Goal: Information Seeking & Learning: Learn about a topic

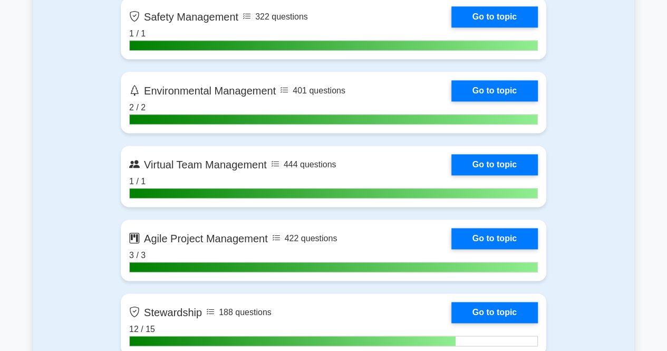
scroll to position [2639, 0]
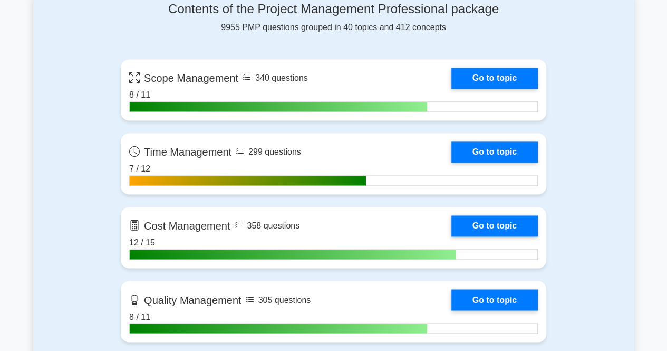
scroll to position [729, 0]
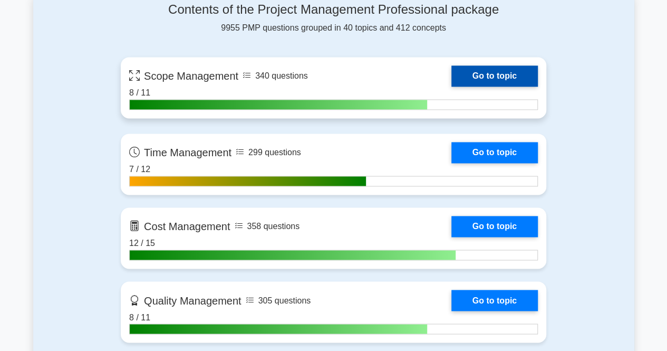
click at [512, 70] on link "Go to topic" at bounding box center [494, 75] width 86 height 21
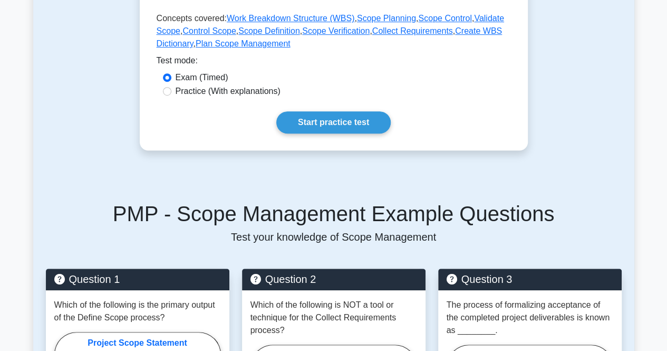
scroll to position [288, 0]
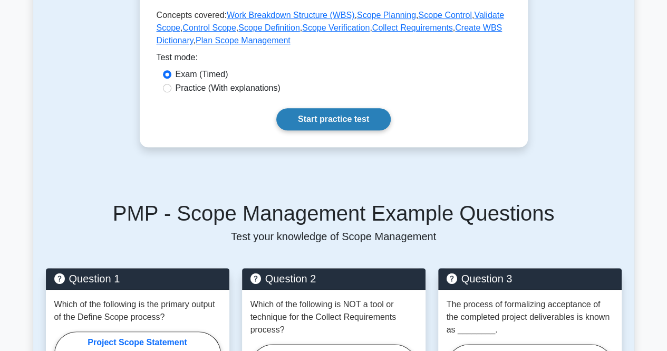
click at [350, 120] on link "Start practice test" at bounding box center [333, 119] width 114 height 22
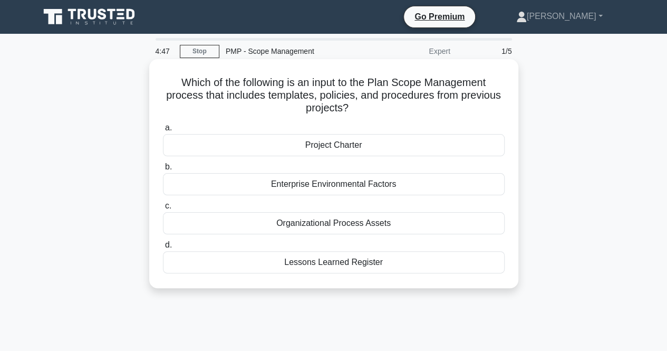
click at [263, 266] on div "Lessons Learned Register" at bounding box center [334, 262] width 342 height 22
click at [163, 248] on input "d. Lessons Learned Register" at bounding box center [163, 244] width 0 height 7
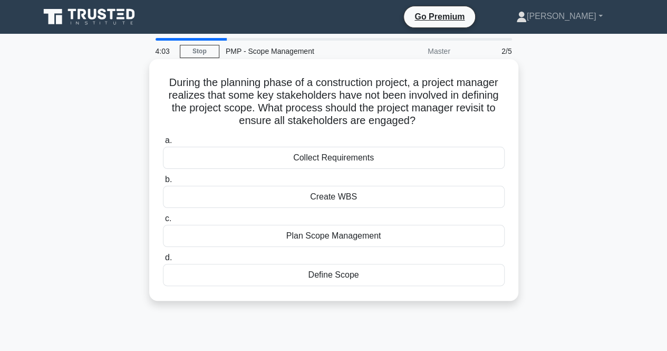
click at [266, 199] on div "Create WBS" at bounding box center [334, 197] width 342 height 22
click at [163, 183] on input "b. Create WBS" at bounding box center [163, 179] width 0 height 7
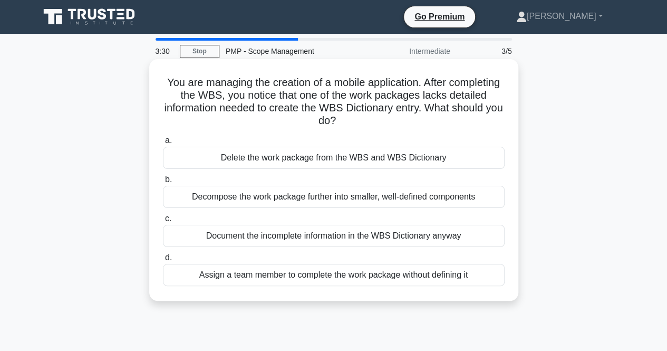
click at [245, 193] on div "Decompose the work package further into smaller, well-defined components" at bounding box center [334, 197] width 342 height 22
click at [163, 183] on input "b. Decompose the work package further into smaller, well-defined components" at bounding box center [163, 179] width 0 height 7
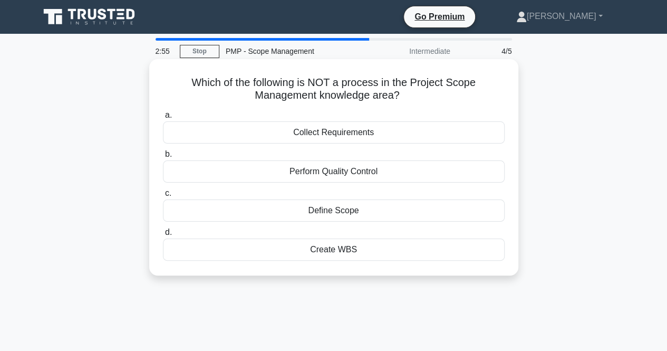
click at [266, 172] on div "Perform Quality Control" at bounding box center [334, 171] width 342 height 22
click at [163, 158] on input "b. Perform Quality Control" at bounding box center [163, 154] width 0 height 7
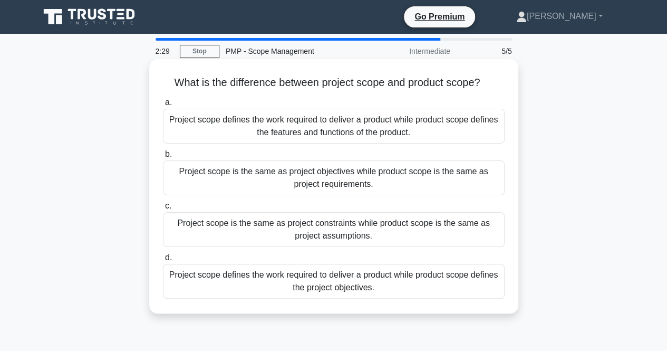
click at [308, 130] on div "Project scope defines the work required to deliver a product while product scop…" at bounding box center [334, 126] width 342 height 35
click at [163, 106] on input "a. Project scope defines the work required to deliver a product while product s…" at bounding box center [163, 102] width 0 height 7
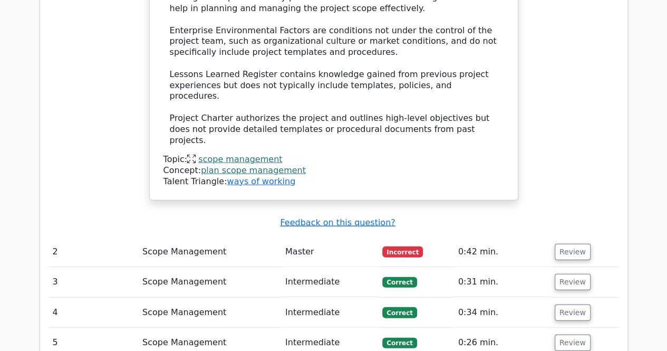
scroll to position [1169, 0]
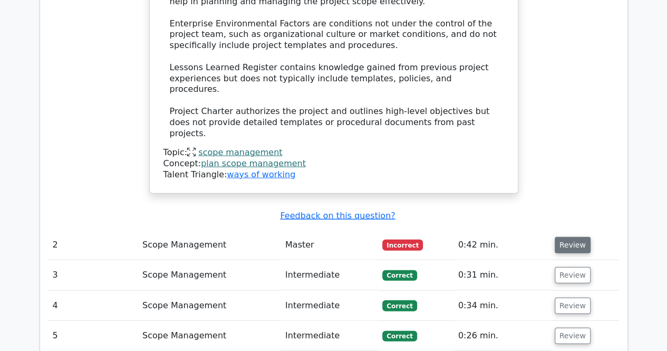
click at [578, 237] on button "Review" at bounding box center [573, 245] width 36 height 16
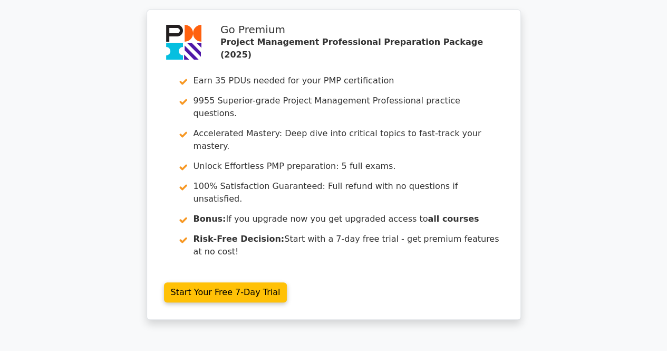
scroll to position [2086, 0]
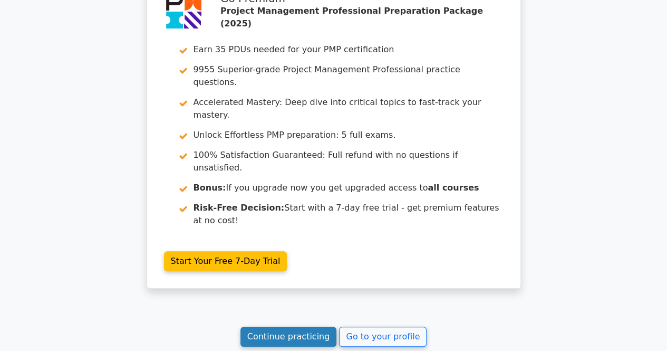
click at [304, 326] on link "Continue practicing" at bounding box center [288, 336] width 96 height 20
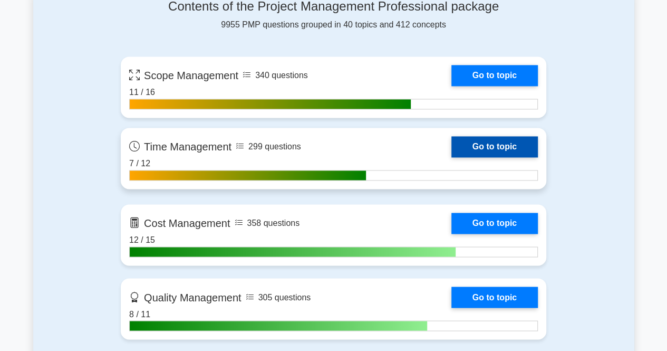
scroll to position [738, 0]
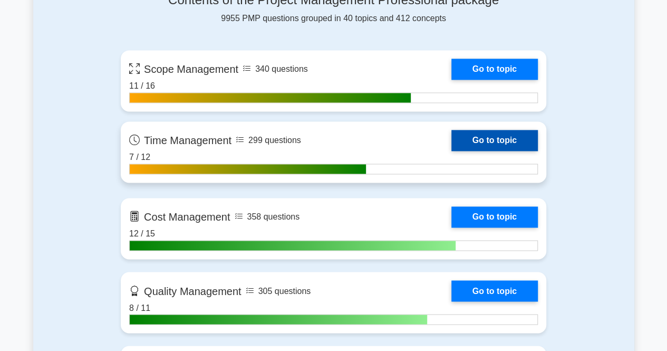
click at [493, 140] on link "Go to topic" at bounding box center [494, 140] width 86 height 21
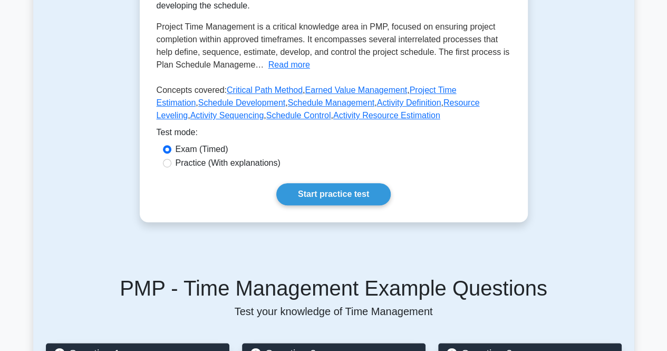
scroll to position [232, 0]
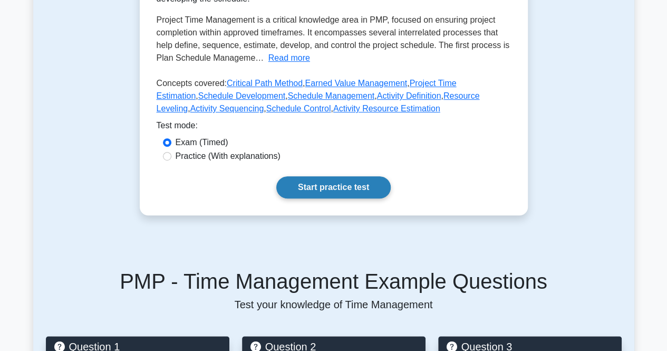
click at [356, 186] on link "Start practice test" at bounding box center [333, 187] width 114 height 22
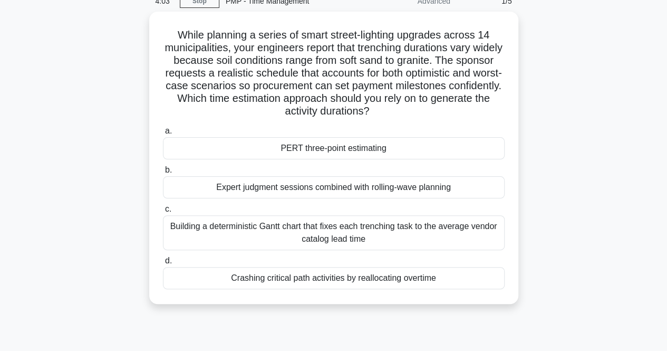
scroll to position [50, 0]
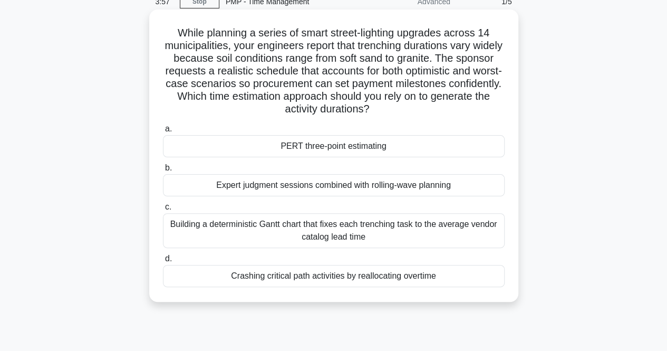
click at [311, 147] on div "PERT three-point estimating" at bounding box center [334, 146] width 342 height 22
click at [163, 132] on input "a. PERT three-point estimating" at bounding box center [163, 128] width 0 height 7
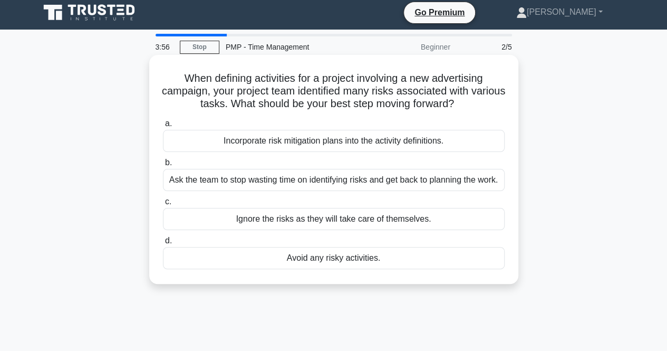
scroll to position [0, 0]
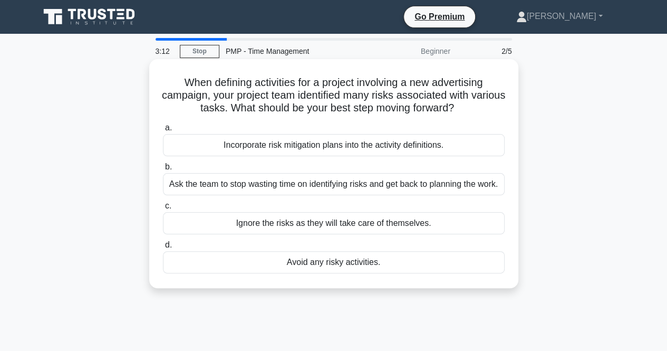
click at [256, 146] on div "Incorporate risk mitigation plans into the activity definitions." at bounding box center [334, 145] width 342 height 22
click at [163, 131] on input "a. Incorporate risk mitigation plans into the activity definitions." at bounding box center [163, 127] width 0 height 7
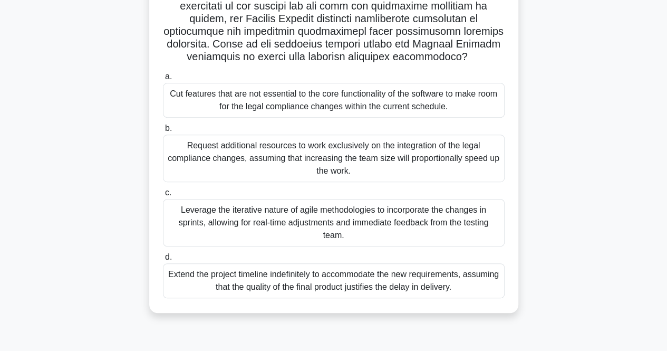
scroll to position [219, 0]
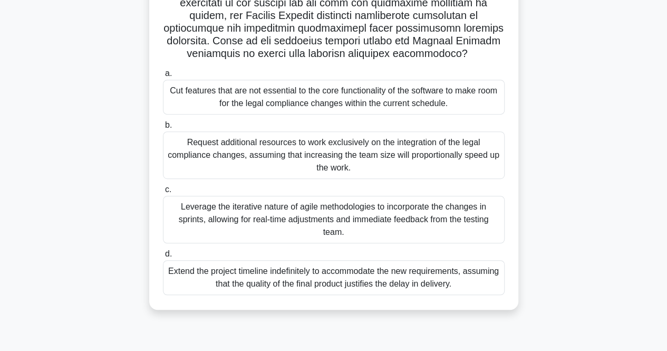
click at [285, 97] on div "Cut features that are not essential to the core functionality of the software t…" at bounding box center [334, 97] width 342 height 35
click at [163, 77] on input "a. Cut features that are not essential to the core functionality of the softwar…" at bounding box center [163, 73] width 0 height 7
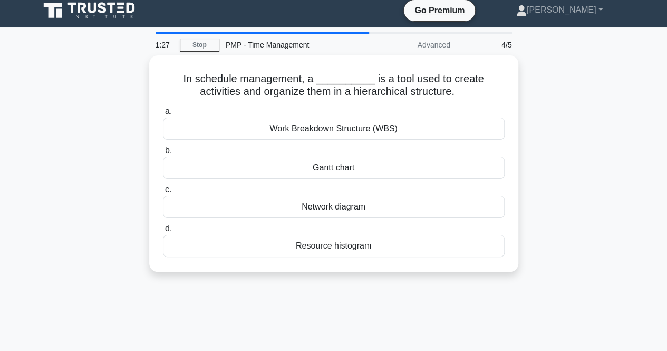
scroll to position [0, 0]
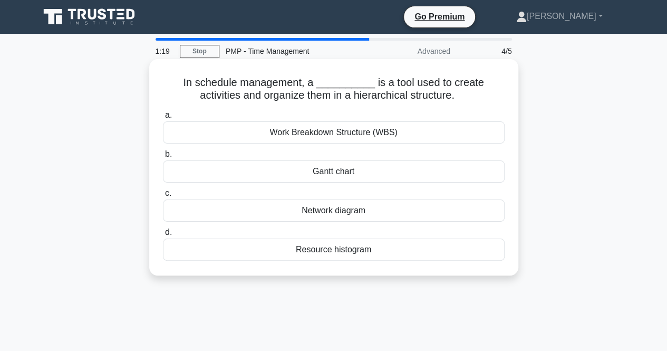
click at [321, 137] on div "Work Breakdown Structure (WBS)" at bounding box center [334, 132] width 342 height 22
click at [163, 119] on input "a. Work Breakdown Structure (WBS)" at bounding box center [163, 115] width 0 height 7
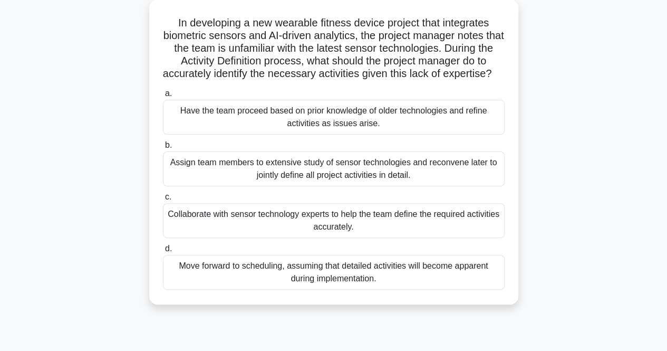
scroll to position [65, 0]
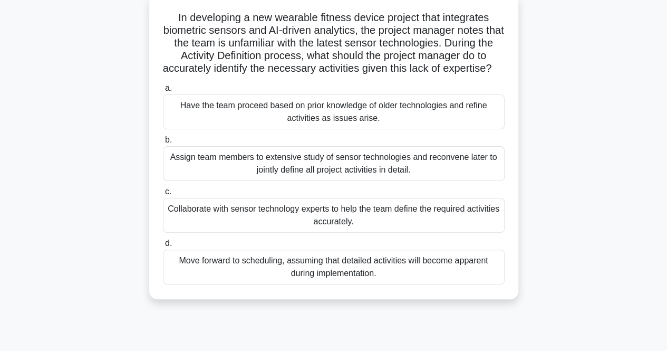
click at [217, 227] on div "Collaborate with sensor technology experts to help the team define the required…" at bounding box center [334, 215] width 342 height 35
click at [163, 195] on input "c. Collaborate with sensor technology experts to help the team define the requi…" at bounding box center [163, 191] width 0 height 7
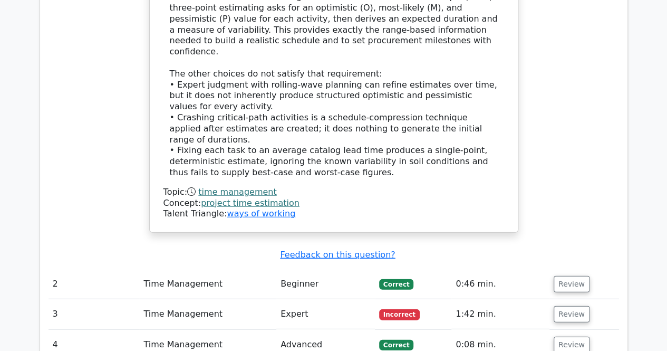
scroll to position [1229, 0]
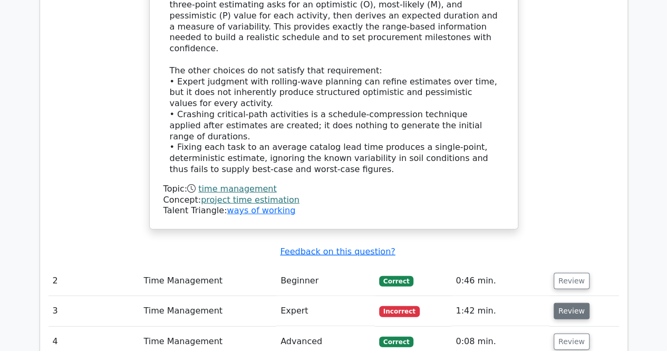
click at [569, 303] on button "Review" at bounding box center [572, 311] width 36 height 16
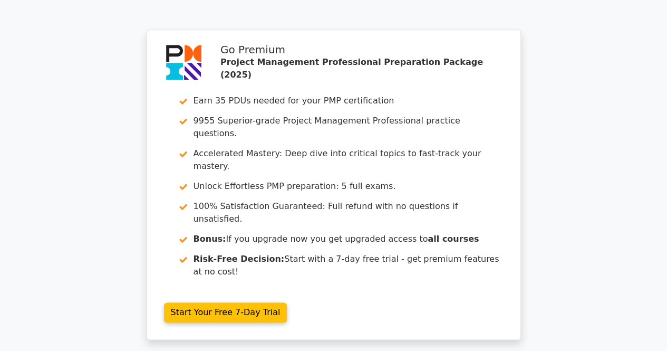
scroll to position [2521, 0]
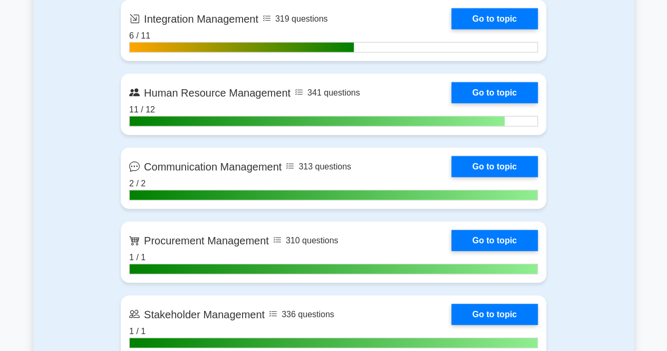
scroll to position [1159, 0]
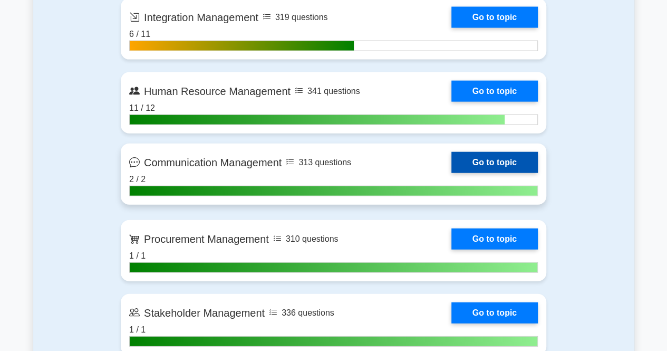
click at [494, 161] on link "Go to topic" at bounding box center [494, 162] width 86 height 21
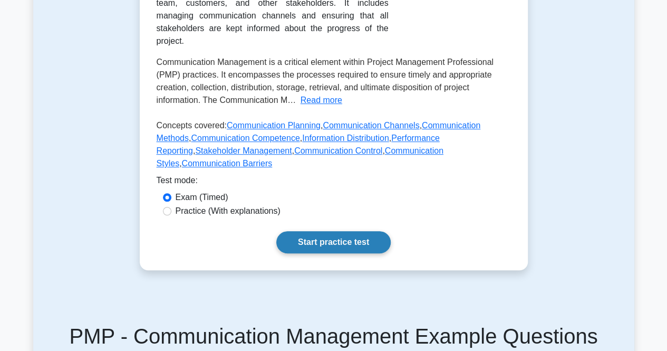
scroll to position [254, 0]
click at [354, 230] on link "Start practice test" at bounding box center [333, 241] width 114 height 22
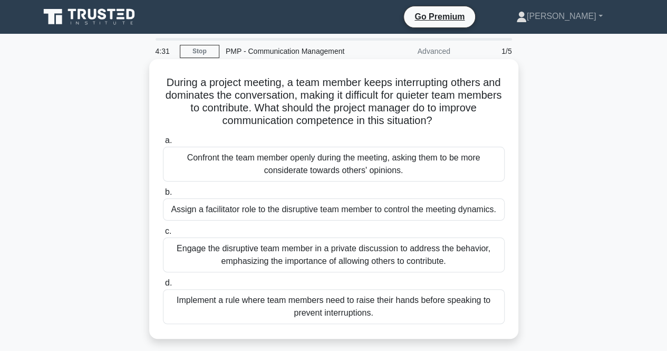
click at [360, 257] on div "Engage the disruptive team member in a private discussion to address the behavi…" at bounding box center [334, 254] width 342 height 35
click at [163, 235] on input "c. Engage the disruptive team member in a private discussion to address the beh…" at bounding box center [163, 231] width 0 height 7
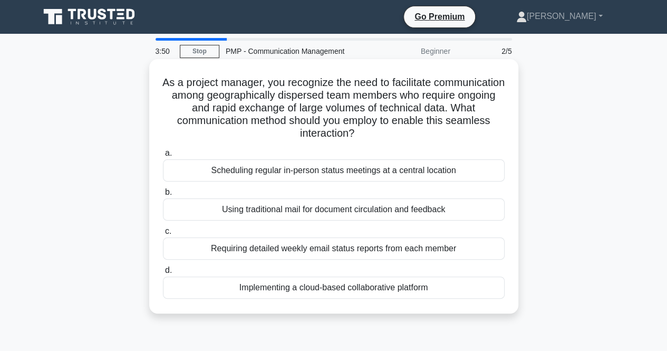
click at [361, 289] on div "Implementing a cloud-based collaborative platform" at bounding box center [334, 287] width 342 height 22
click at [163, 274] on input "d. Implementing a cloud-based collaborative platform" at bounding box center [163, 270] width 0 height 7
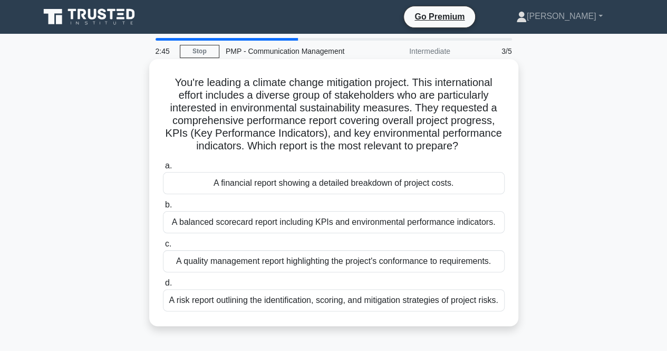
click at [344, 226] on div "A balanced scorecard report including KPIs and environmental performance indica…" at bounding box center [334, 222] width 342 height 22
click at [163, 208] on input "b. A balanced scorecard report including KPIs and environmental performance ind…" at bounding box center [163, 204] width 0 height 7
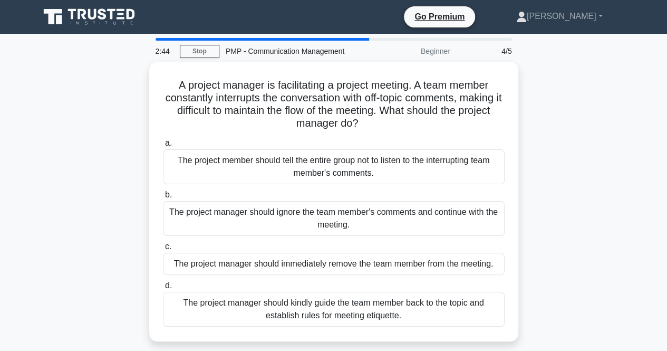
click at [344, 226] on div "The project manager should ignore the team member's comments and continue with …" at bounding box center [334, 218] width 342 height 35
click at [163, 198] on input "b. The project manager should ignore the team member's comments and continue wi…" at bounding box center [163, 194] width 0 height 7
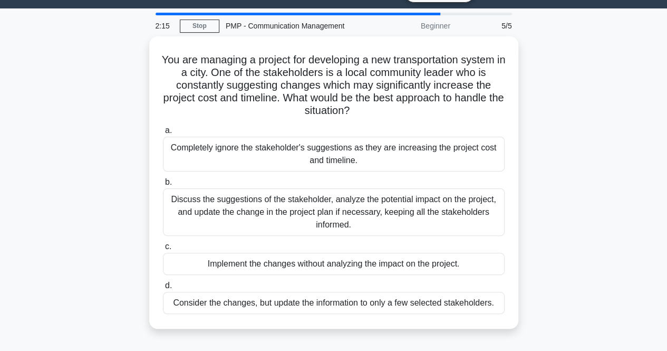
scroll to position [26, 0]
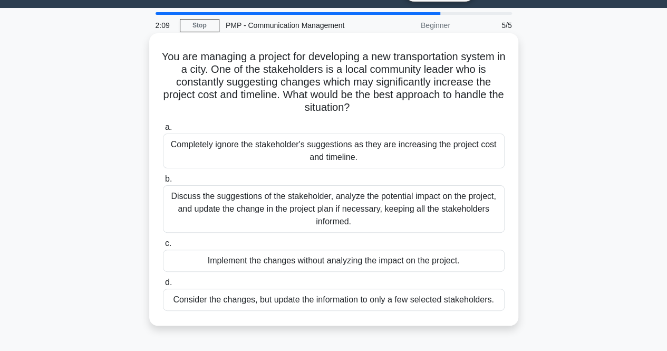
click at [472, 215] on div "Discuss the suggestions of the stakeholder, analyze the potential impact on the…" at bounding box center [334, 208] width 342 height 47
click at [163, 182] on input "b. Discuss the suggestions of the stakeholder, analyze the potential impact on …" at bounding box center [163, 179] width 0 height 7
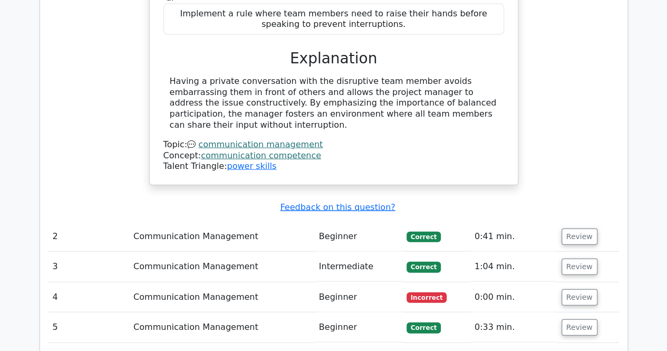
scroll to position [1134, 0]
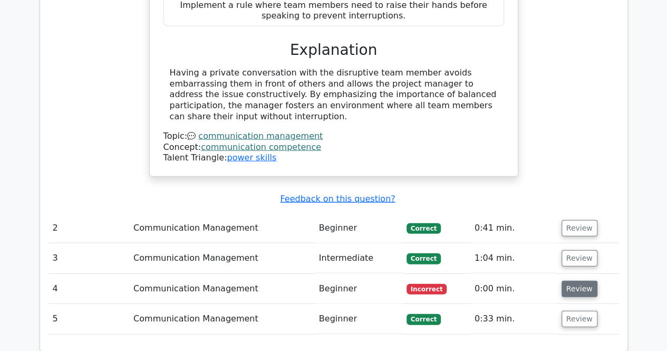
click at [579, 280] on button "Review" at bounding box center [579, 288] width 36 height 16
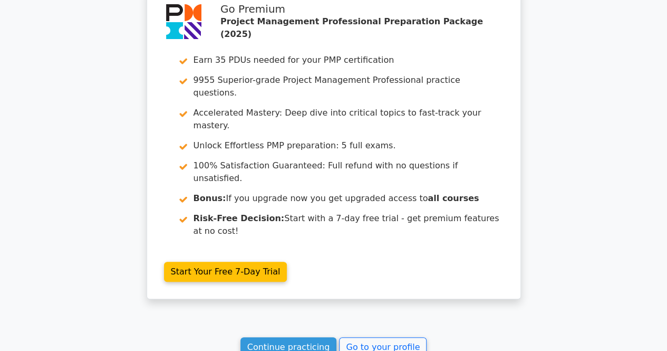
scroll to position [2089, 0]
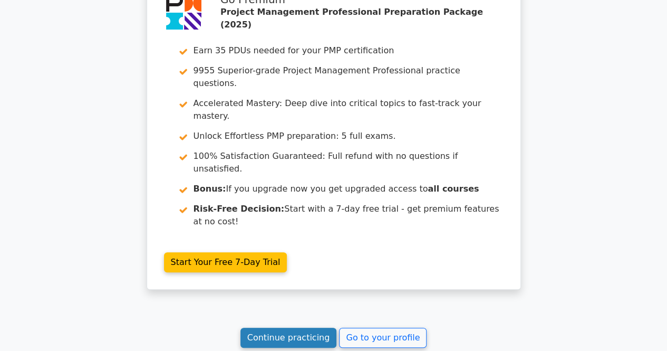
click at [299, 327] on link "Continue practicing" at bounding box center [288, 337] width 96 height 20
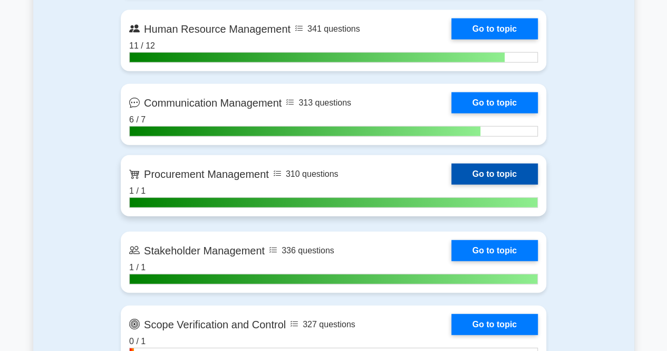
scroll to position [1221, 0]
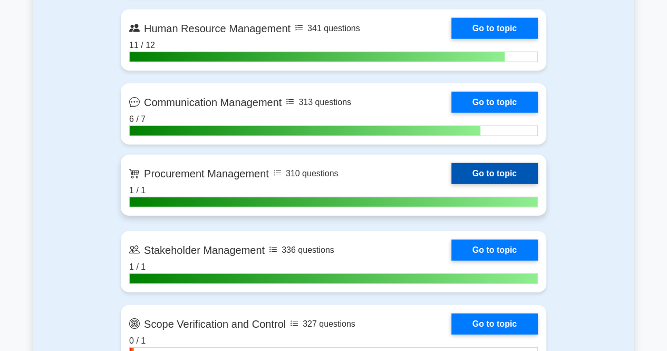
click at [500, 166] on link "Go to topic" at bounding box center [494, 173] width 86 height 21
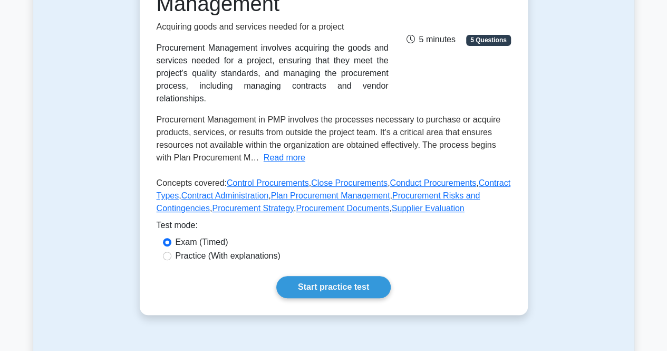
scroll to position [187, 0]
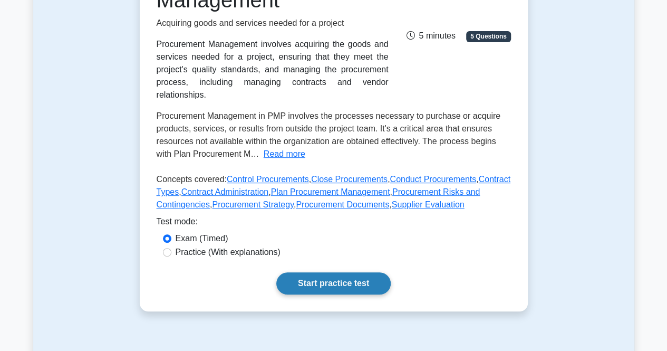
click at [340, 273] on link "Start practice test" at bounding box center [333, 283] width 114 height 22
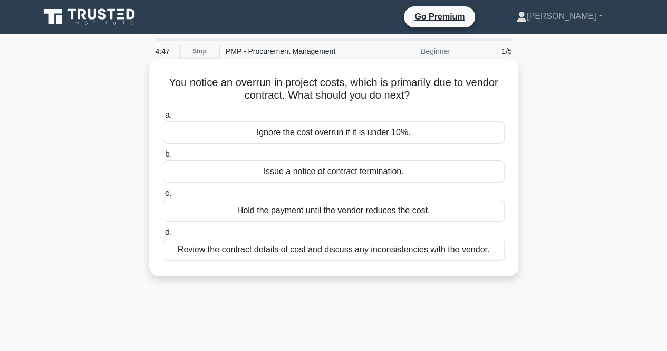
click at [339, 253] on div "Review the contract details of cost and discuss any inconsistencies with the ve…" at bounding box center [334, 249] width 342 height 22
click at [163, 236] on input "d. Review the contract details of cost and discuss any inconsistencies with the…" at bounding box center [163, 232] width 0 height 7
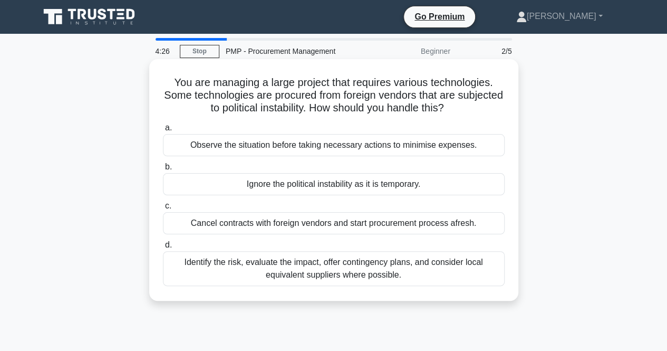
click at [479, 273] on div "Identify the risk, evaluate the impact, offer contingency plans, and consider l…" at bounding box center [334, 268] width 342 height 35
click at [163, 248] on input "d. Identify the risk, evaluate the impact, offer contingency plans, and conside…" at bounding box center [163, 244] width 0 height 7
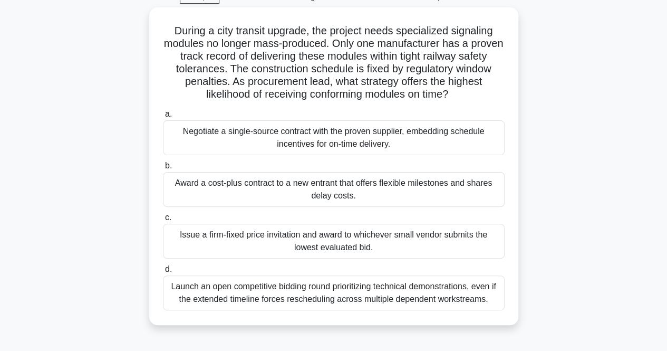
scroll to position [55, 0]
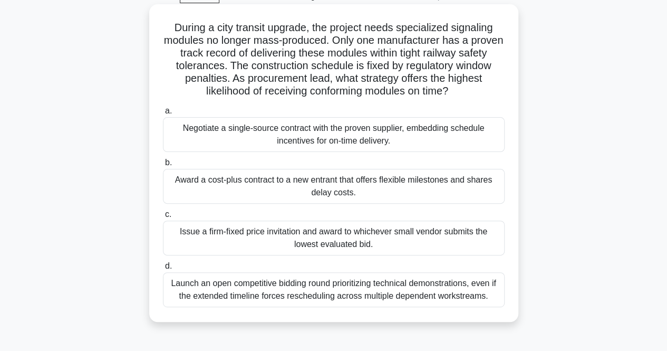
click at [465, 140] on div "Negotiate a single-source contract with the proven supplier, embedding schedule…" at bounding box center [334, 134] width 342 height 35
click at [163, 114] on input "a. Negotiate a single-source contract with the proven supplier, embedding sched…" at bounding box center [163, 111] width 0 height 7
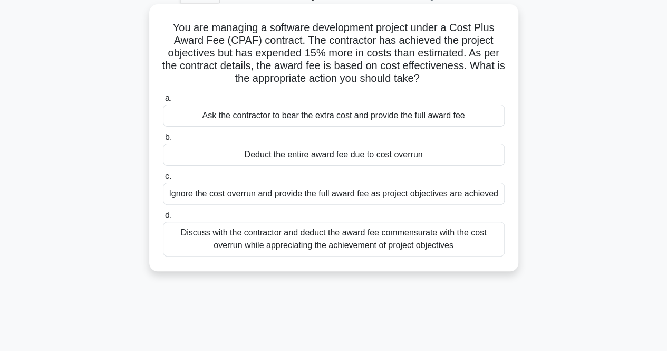
click at [483, 244] on div "Discuss with the contractor and deduct the award fee commensurate with the cost…" at bounding box center [334, 238] width 342 height 35
click at [163, 219] on input "d. Discuss with the contractor and deduct the award fee commensurate with the c…" at bounding box center [163, 215] width 0 height 7
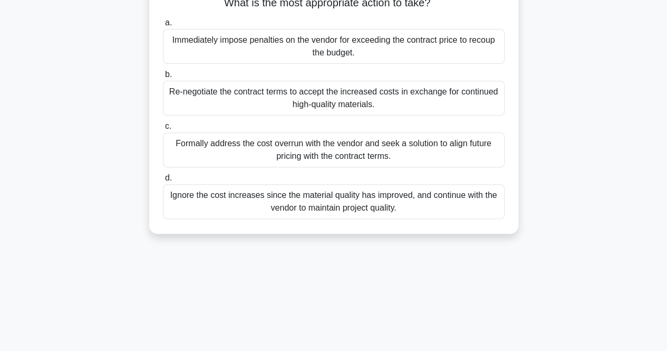
scroll to position [121, 0]
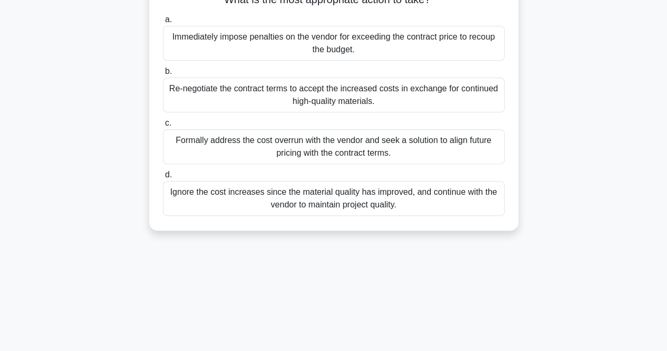
click at [485, 148] on div "Formally address the cost overrun with the vendor and seek a solution to align …" at bounding box center [334, 146] width 342 height 35
click at [163, 127] on input "c. Formally address the cost overrun with the vendor and seek a solution to ali…" at bounding box center [163, 123] width 0 height 7
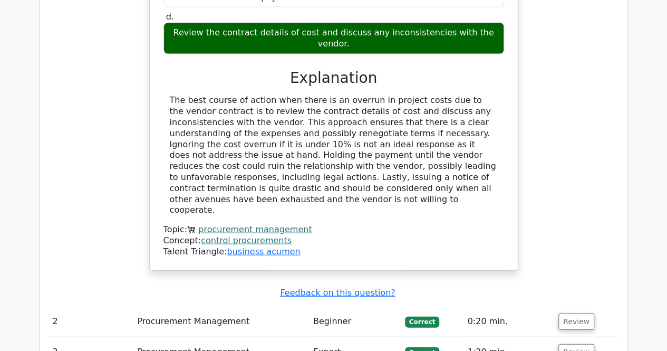
scroll to position [0, 6]
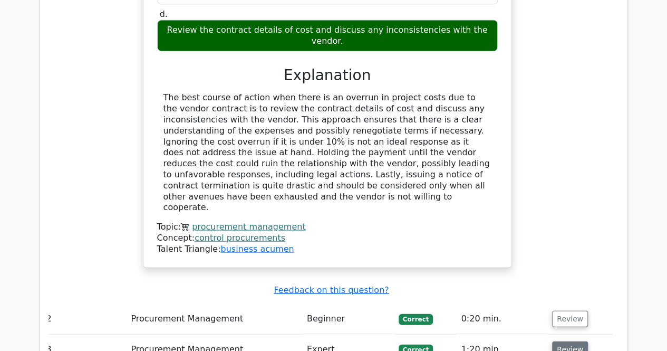
click at [554, 341] on button "Review" at bounding box center [570, 349] width 36 height 16
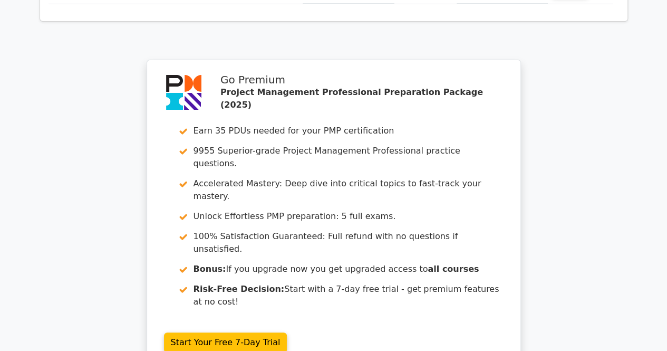
scroll to position [2165, 0]
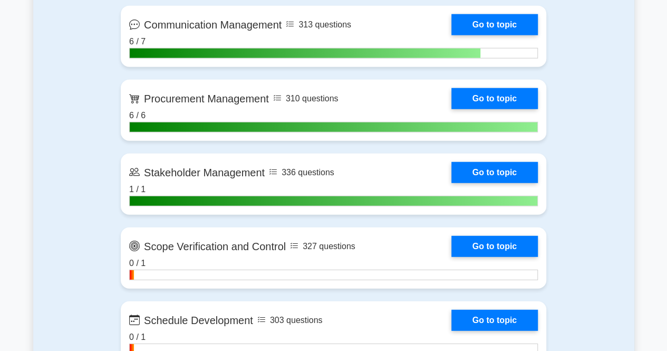
scroll to position [1304, 0]
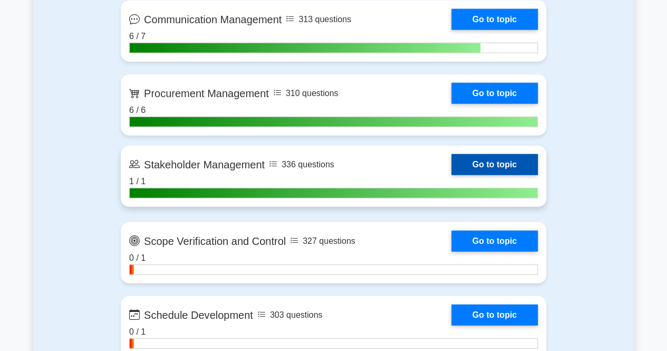
click at [469, 163] on link "Go to topic" at bounding box center [494, 164] width 86 height 21
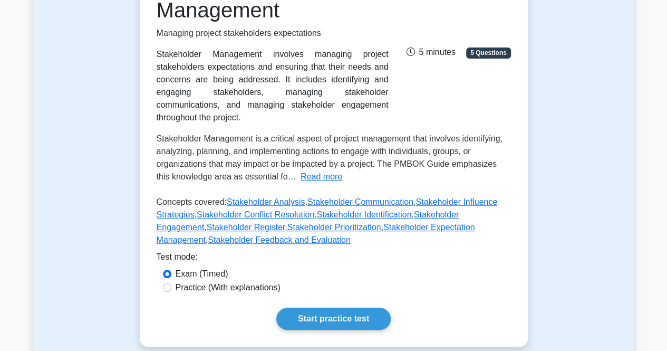
scroll to position [180, 0]
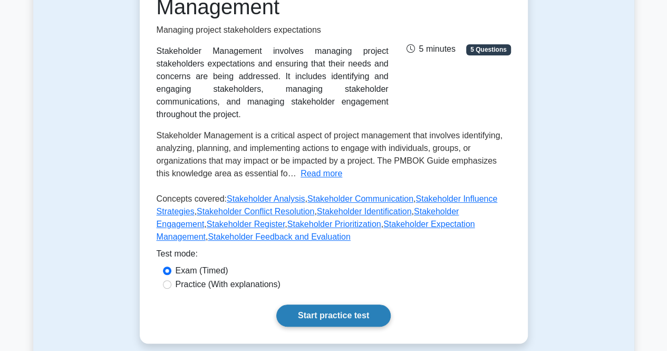
click at [350, 304] on link "Start practice test" at bounding box center [333, 315] width 114 height 22
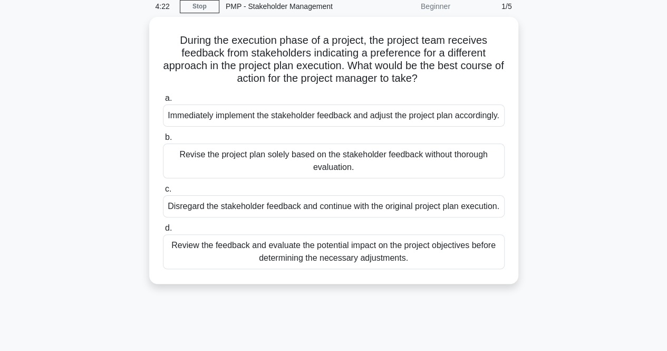
scroll to position [45, 0]
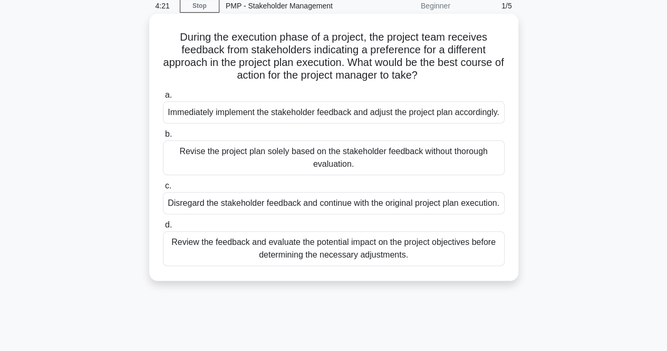
click at [461, 266] on div "Review the feedback and evaluate the potential impact on the project objectives…" at bounding box center [334, 248] width 342 height 35
click at [163, 228] on input "d. Review the feedback and evaluate the potential impact on the project objecti…" at bounding box center [163, 224] width 0 height 7
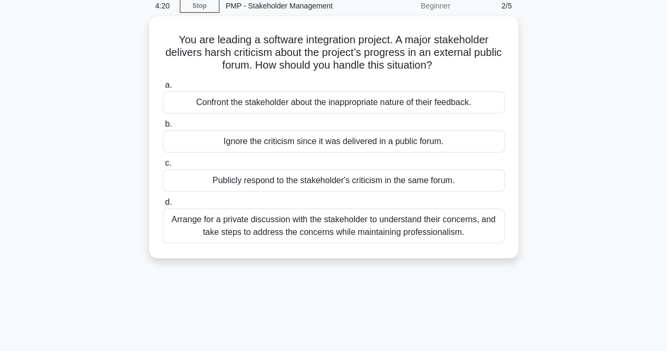
scroll to position [0, 0]
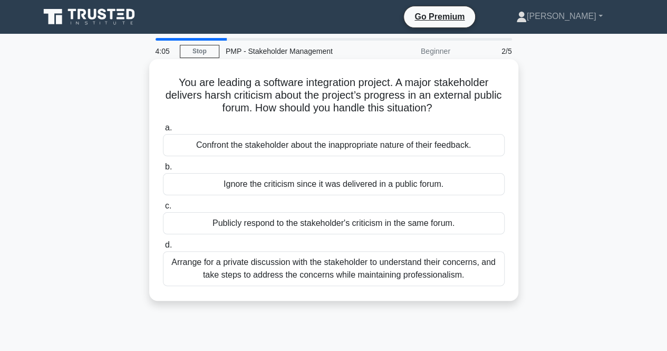
click at [470, 267] on div "Arrange for a private discussion with the stakeholder to understand their conce…" at bounding box center [334, 268] width 342 height 35
click at [163, 248] on input "d. Arrange for a private discussion with the stakeholder to understand their co…" at bounding box center [163, 244] width 0 height 7
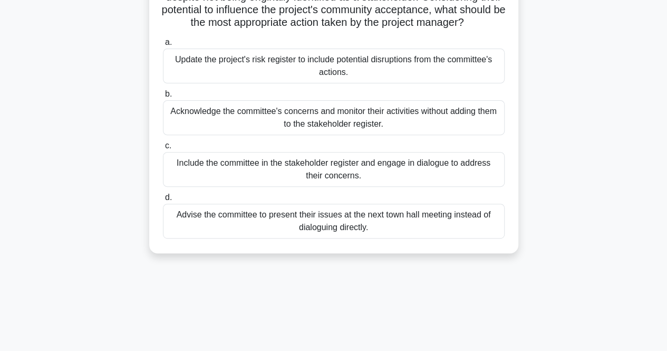
scroll to position [125, 0]
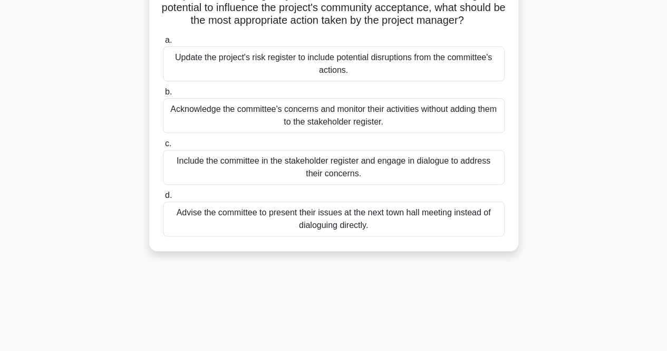
click at [469, 179] on div "Include the committee in the stakeholder register and engage in dialogue to add…" at bounding box center [334, 167] width 342 height 35
click at [163, 147] on input "c. Include the committee in the stakeholder register and engage in dialogue to …" at bounding box center [163, 143] width 0 height 7
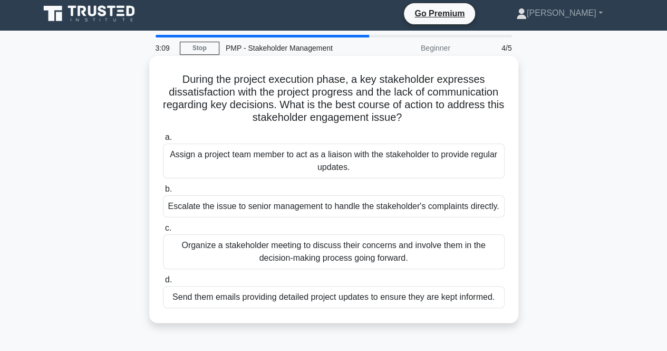
scroll to position [0, 0]
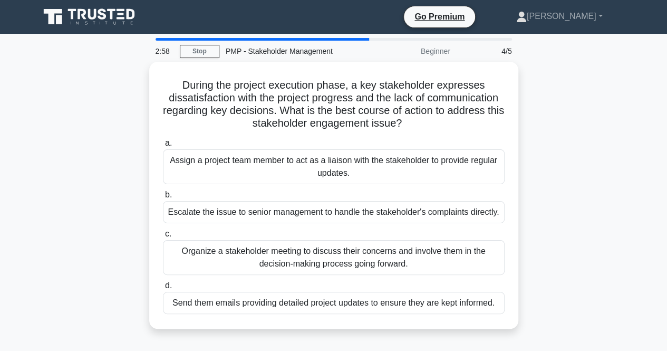
click at [521, 158] on div "During the project execution phase, a key stakeholder expresses dissatisfaction…" at bounding box center [333, 201] width 601 height 279
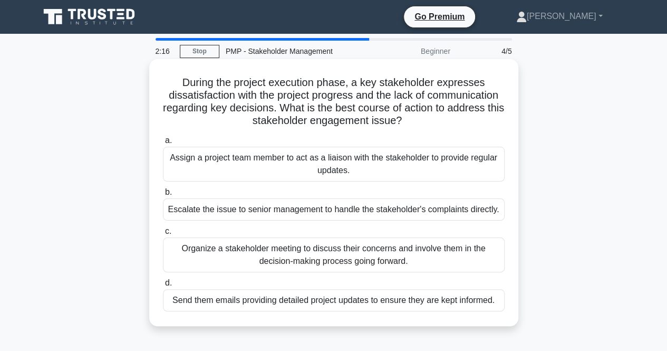
click at [456, 267] on div "Organize a stakeholder meeting to discuss their concerns and involve them in th…" at bounding box center [334, 254] width 342 height 35
click at [163, 235] on input "c. Organize a stakeholder meeting to discuss their concerns and involve them in…" at bounding box center [163, 231] width 0 height 7
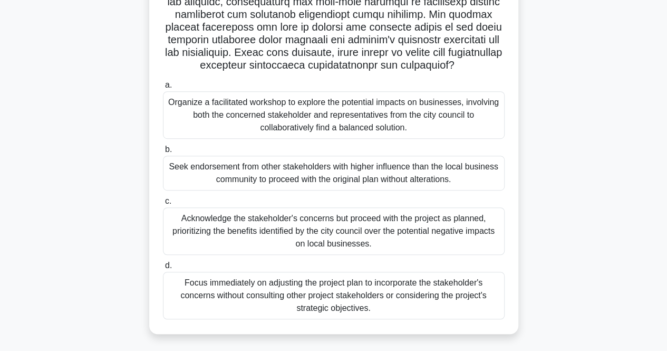
scroll to position [234, 0]
click at [590, 173] on div ".spinner_0XTQ{transform-origin:center;animation:spinner_y6GP .75s linear infini…" at bounding box center [333, 92] width 601 height 507
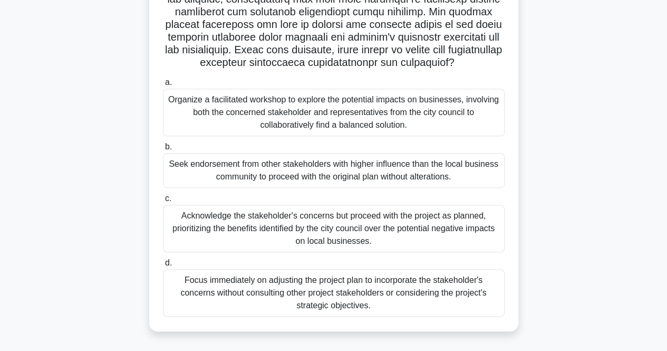
click at [475, 120] on div "Organize a facilitated workshop to explore the potential impacts on businesses,…" at bounding box center [334, 112] width 342 height 47
click at [163, 86] on input "a. Organize a facilitated workshop to explore the potential impacts on business…" at bounding box center [163, 82] width 0 height 7
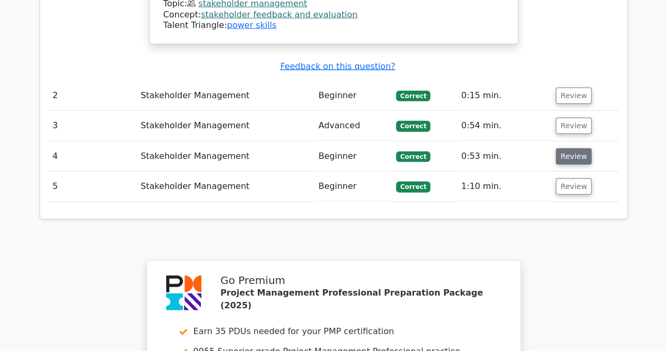
scroll to position [1370, 0]
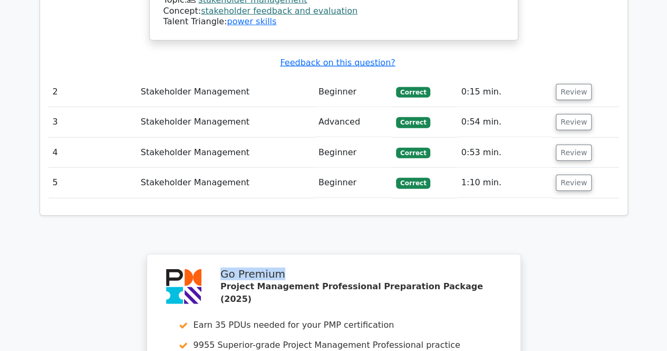
drag, startPoint x: 556, startPoint y: 123, endPoint x: 541, endPoint y: 221, distance: 98.6
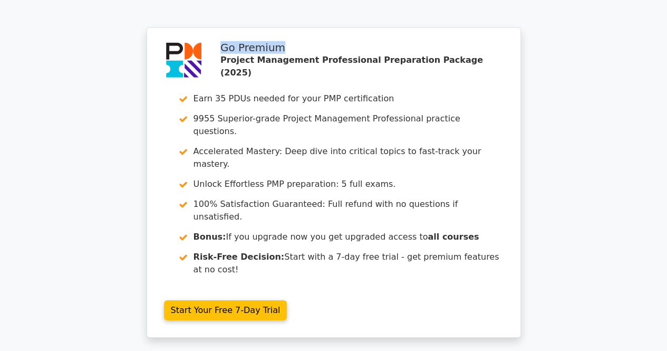
scroll to position [1680, 0]
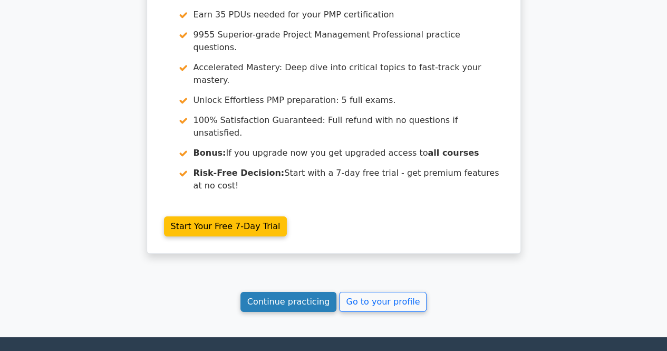
click at [305, 292] on link "Continue practicing" at bounding box center [288, 302] width 96 height 20
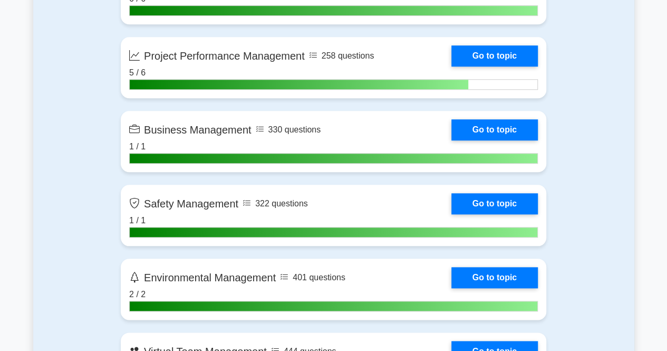
scroll to position [2455, 0]
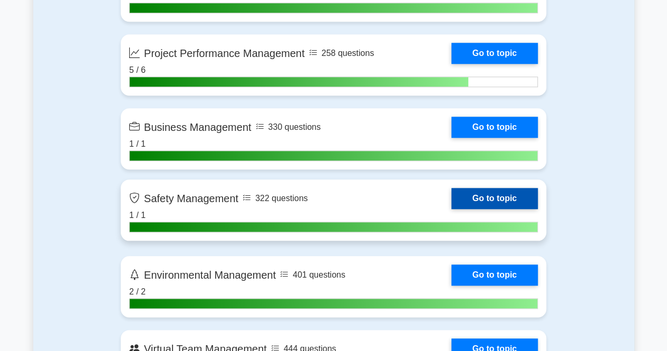
click at [486, 196] on link "Go to topic" at bounding box center [494, 198] width 86 height 21
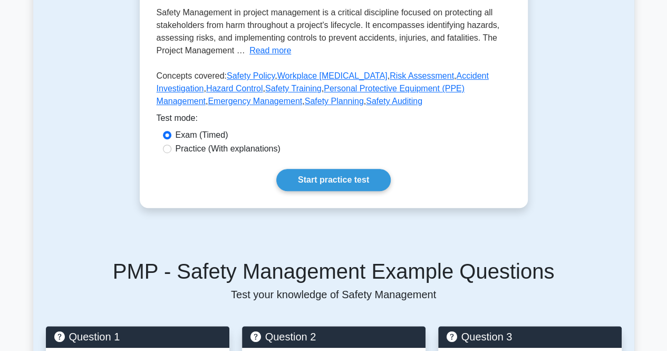
scroll to position [260, 0]
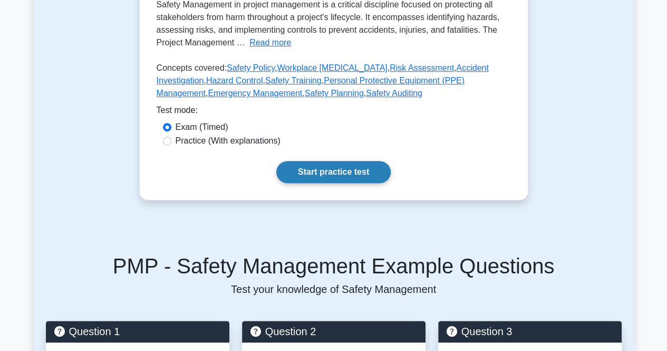
click at [345, 164] on link "Start practice test" at bounding box center [333, 172] width 114 height 22
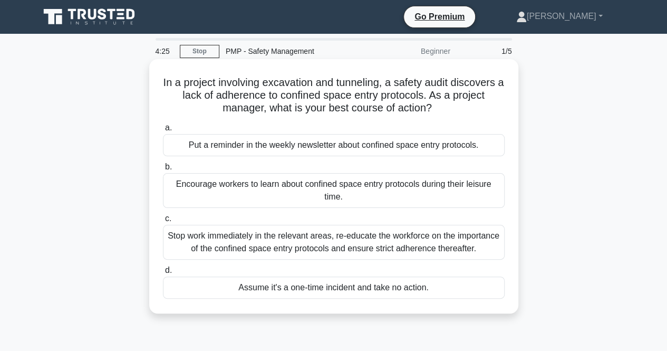
click at [483, 246] on div "Stop work immediately in the relevant areas, re-educate the workforce on the im…" at bounding box center [334, 242] width 342 height 35
click at [163, 222] on input "c. Stop work immediately in the relevant areas, re-educate the workforce on the…" at bounding box center [163, 218] width 0 height 7
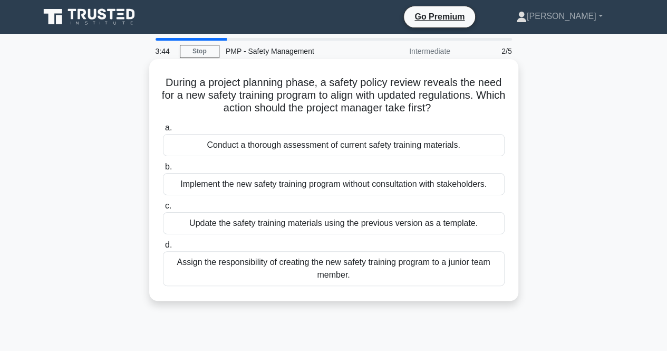
click at [486, 225] on div "Update the safety training materials using the previous version as a template." at bounding box center [334, 223] width 342 height 22
click at [163, 209] on input "c. Update the safety training materials using the previous version as a templat…" at bounding box center [163, 205] width 0 height 7
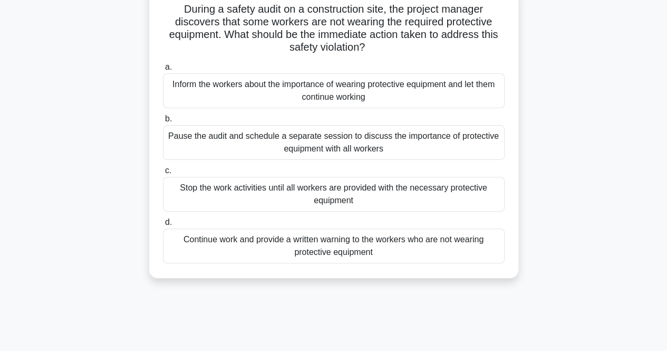
scroll to position [75, 0]
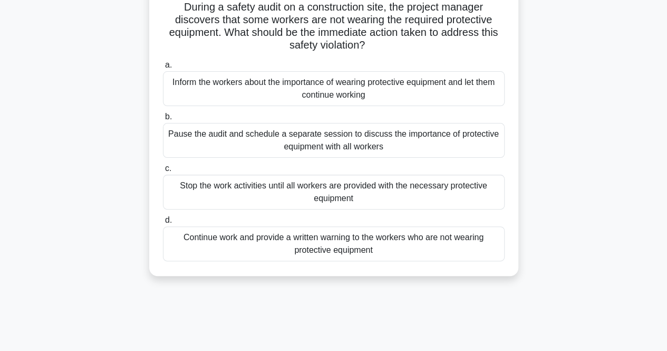
click at [485, 203] on div "Stop the work activities until all workers are provided with the necessary prot…" at bounding box center [334, 191] width 342 height 35
click at [163, 172] on input "c. Stop the work activities until all workers are provided with the necessary p…" at bounding box center [163, 168] width 0 height 7
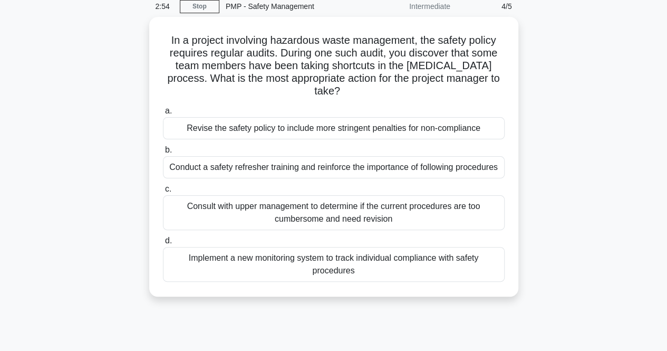
scroll to position [45, 0]
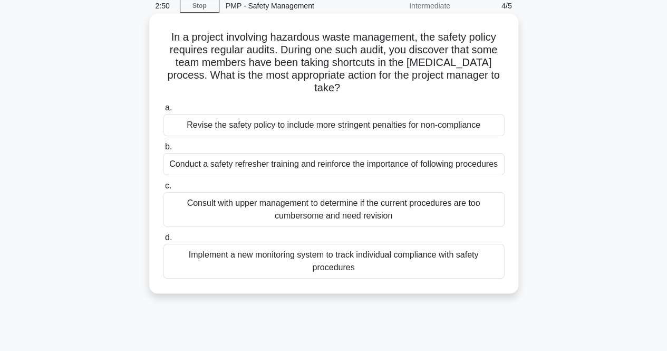
click at [477, 169] on div "Conduct a safety refresher training and reinforce the importance of following p…" at bounding box center [334, 164] width 342 height 22
click at [163, 150] on input "b. Conduct a safety refresher training and reinforce the importance of followin…" at bounding box center [163, 146] width 0 height 7
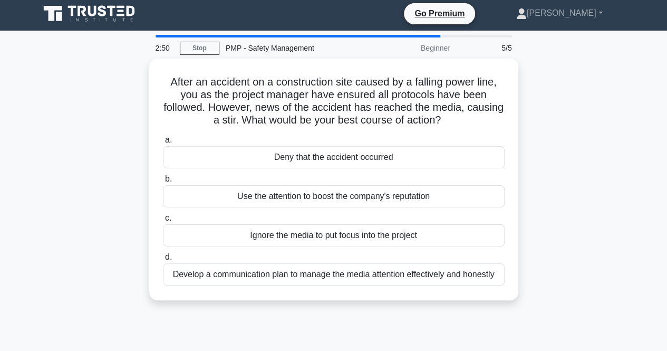
scroll to position [0, 0]
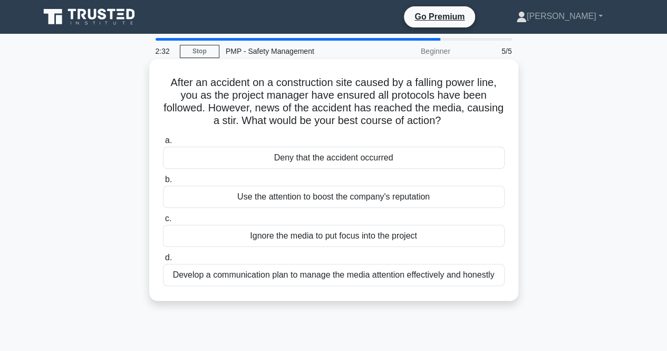
click at [469, 277] on div "Develop a communication plan to manage the media attention effectively and hone…" at bounding box center [334, 275] width 342 height 22
click at [163, 261] on input "d. Develop a communication plan to manage the media attention effectively and h…" at bounding box center [163, 257] width 0 height 7
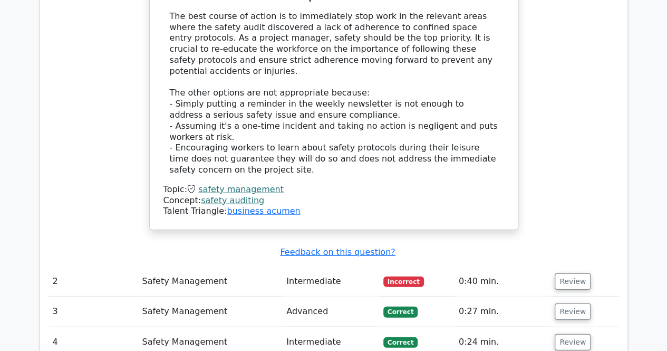
scroll to position [1196, 0]
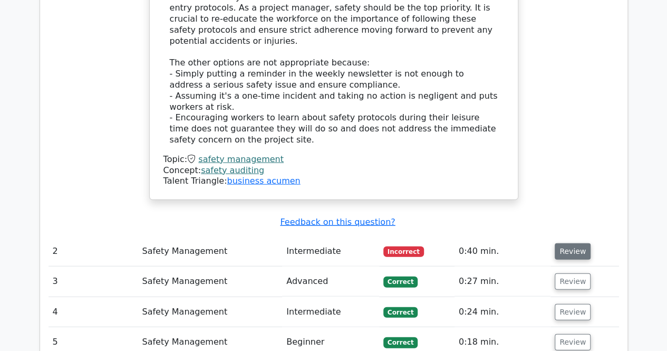
click at [572, 243] on button "Review" at bounding box center [573, 251] width 36 height 16
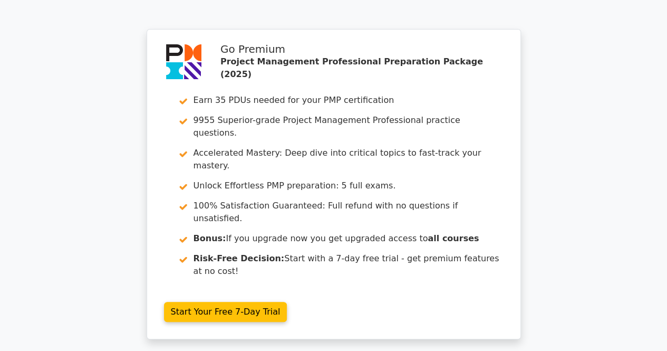
scroll to position [2151, 0]
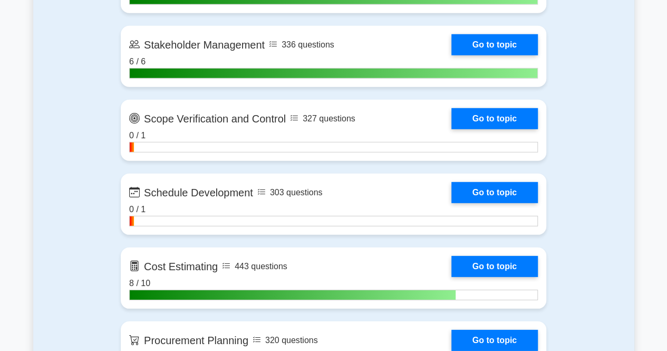
scroll to position [1429, 0]
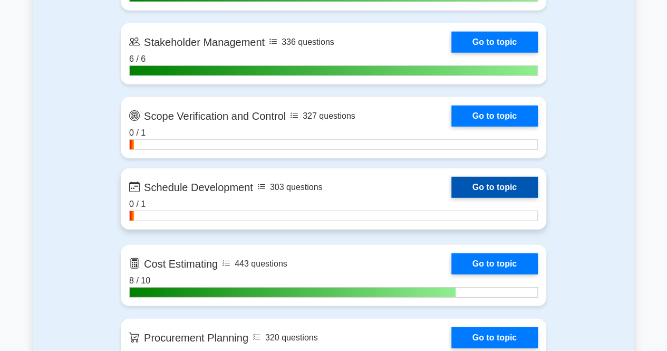
click at [509, 182] on link "Go to topic" at bounding box center [494, 187] width 86 height 21
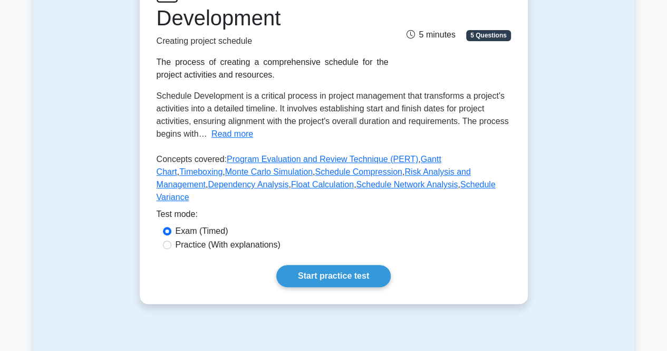
scroll to position [170, 0]
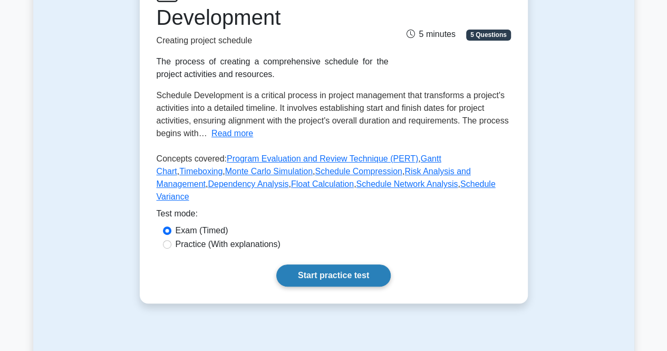
click at [339, 264] on link "Start practice test" at bounding box center [333, 275] width 114 height 22
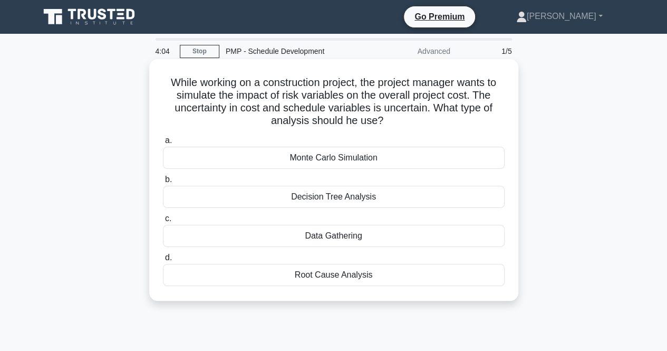
click at [348, 237] on div "Data Gathering" at bounding box center [334, 236] width 342 height 22
click at [163, 222] on input "c. Data Gathering" at bounding box center [163, 218] width 0 height 7
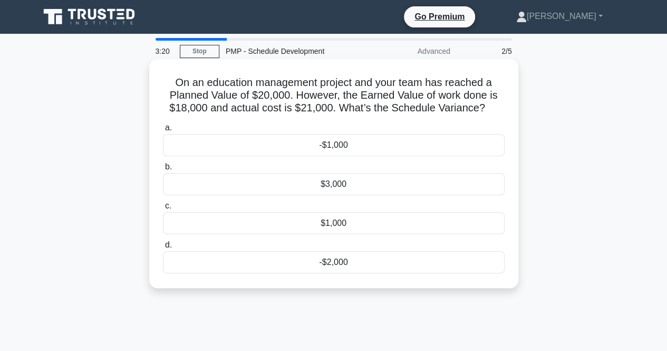
click at [347, 184] on div "$3,000" at bounding box center [334, 184] width 342 height 22
click at [163, 170] on input "b. $3,000" at bounding box center [163, 166] width 0 height 7
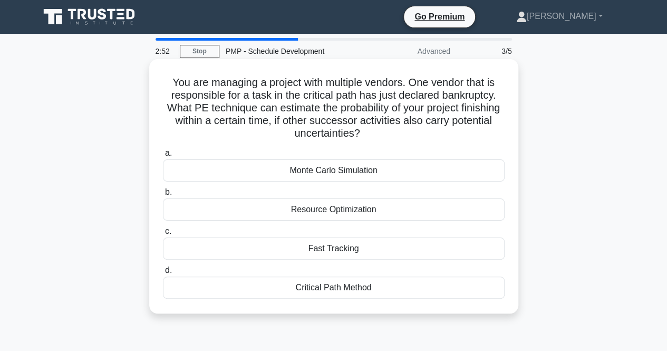
click at [416, 248] on div "Fast Tracking" at bounding box center [334, 248] width 342 height 22
click at [163, 235] on input "c. Fast Tracking" at bounding box center [163, 231] width 0 height 7
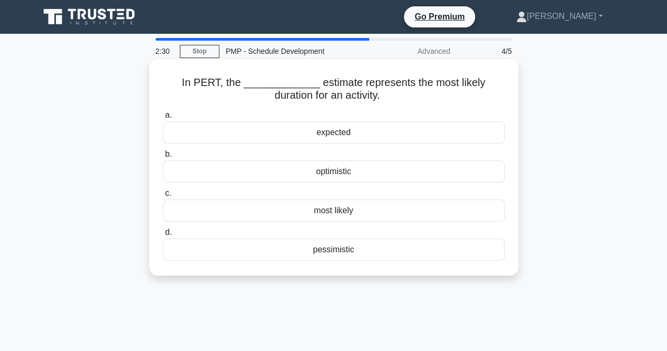
click at [378, 133] on div "expected" at bounding box center [334, 132] width 342 height 22
click at [163, 119] on input "a. expected" at bounding box center [163, 115] width 0 height 7
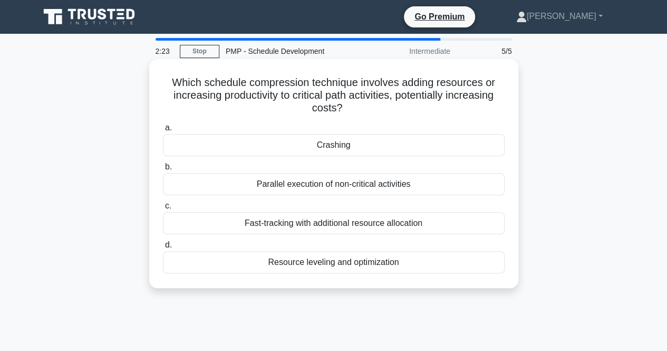
click at [370, 149] on div "Crashing" at bounding box center [334, 145] width 342 height 22
click at [163, 131] on input "a. Crashing" at bounding box center [163, 127] width 0 height 7
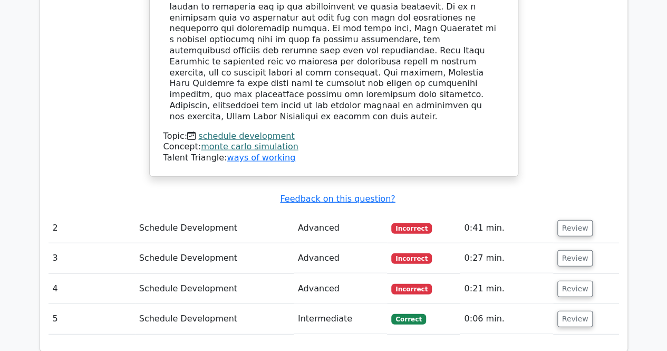
scroll to position [1191, 0]
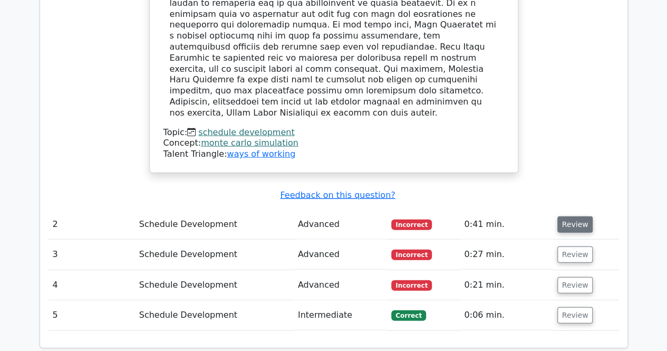
click at [569, 216] on button "Review" at bounding box center [575, 224] width 36 height 16
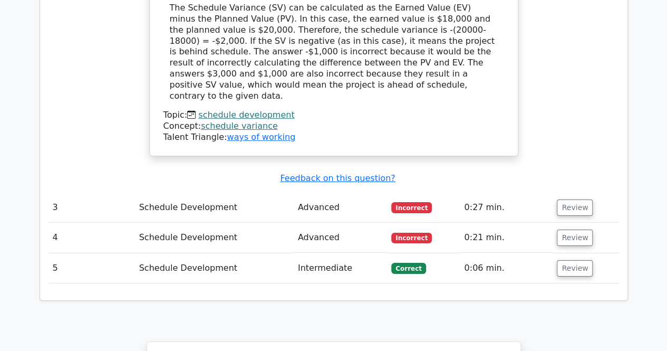
scroll to position [1682, 0]
click at [572, 199] on button "Review" at bounding box center [575, 207] width 36 height 16
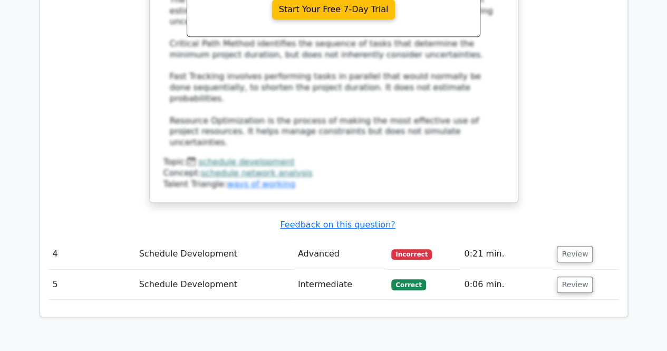
scroll to position [2245, 0]
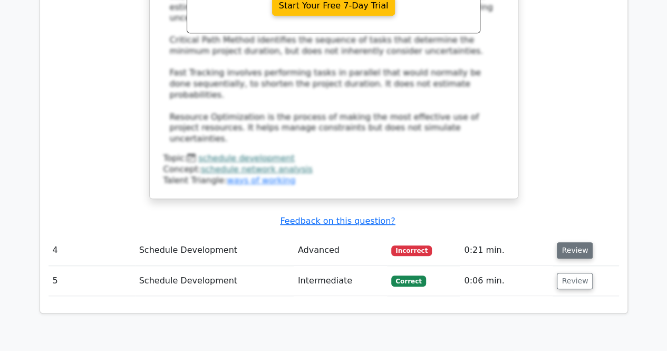
click at [569, 242] on button "Review" at bounding box center [575, 250] width 36 height 16
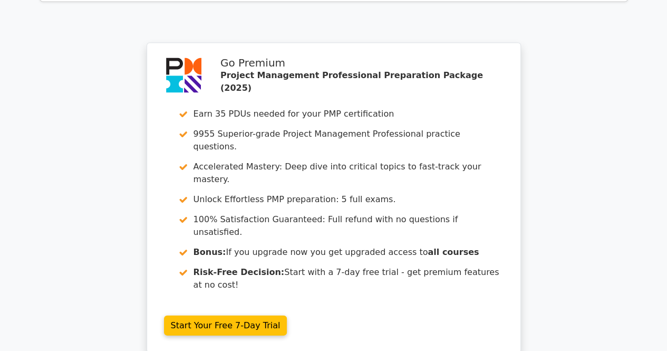
scroll to position [3019, 0]
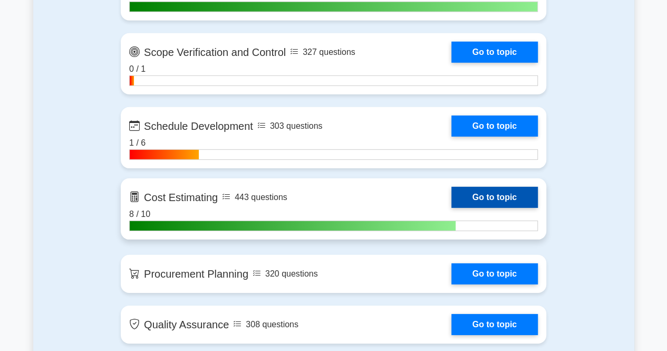
scroll to position [1487, 0]
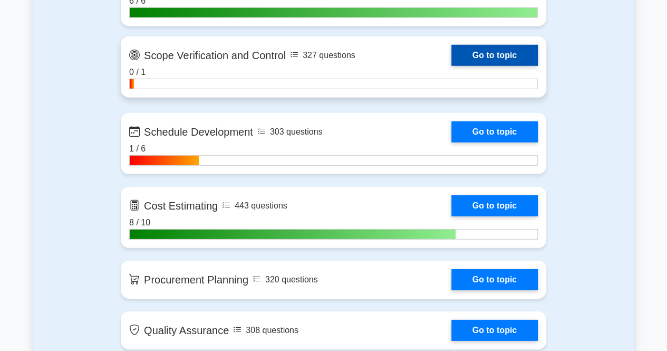
click at [486, 55] on link "Go to topic" at bounding box center [494, 55] width 86 height 21
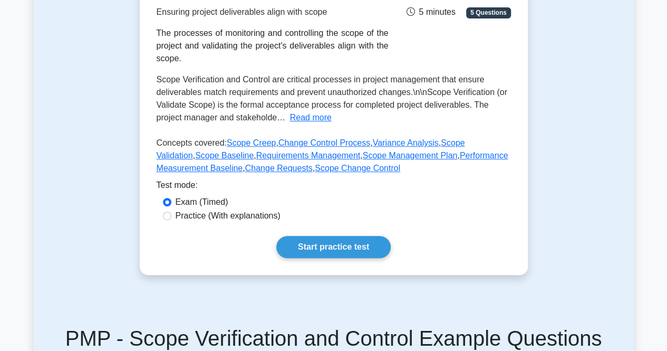
scroll to position [201, 0]
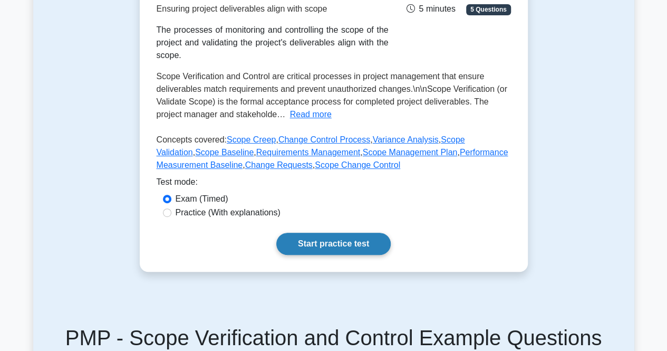
click at [319, 247] on link "Start practice test" at bounding box center [333, 243] width 114 height 22
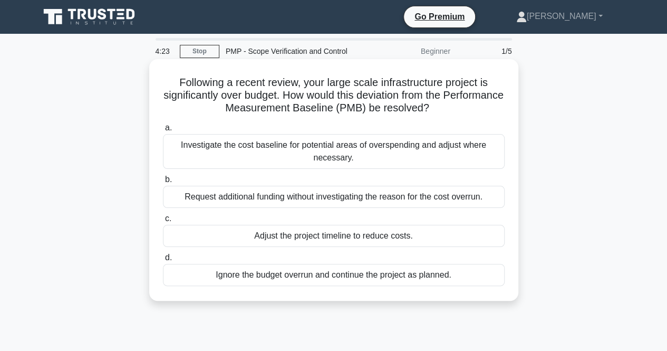
click at [308, 156] on div "Investigate the cost baseline for potential areas of overspending and adjust wh…" at bounding box center [334, 151] width 342 height 35
click at [163, 131] on input "a. Investigate the cost baseline for potential areas of overspending and adjust…" at bounding box center [163, 127] width 0 height 7
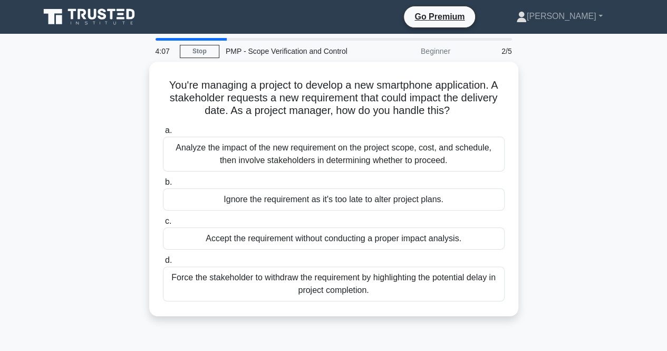
click at [308, 156] on div "Analyze the impact of the new requirement on the project scope, cost, and sched…" at bounding box center [334, 154] width 342 height 35
click at [163, 134] on input "a. Analyze the impact of the new requirement on the project scope, cost, and sc…" at bounding box center [163, 130] width 0 height 7
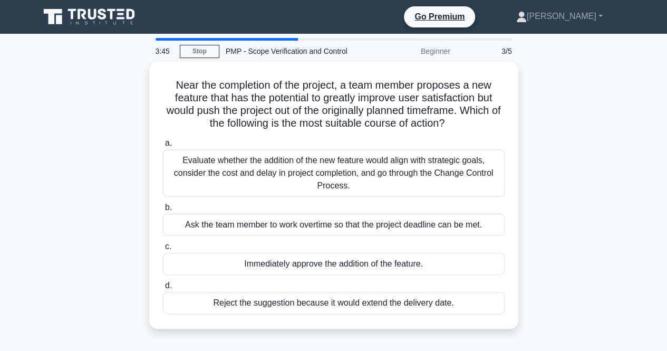
click at [308, 156] on div "Evaluate whether the addition of the new feature would align with strategic goa…" at bounding box center [334, 172] width 342 height 47
click at [163, 147] on input "a. Evaluate whether the addition of the new feature would align with strategic …" at bounding box center [163, 143] width 0 height 7
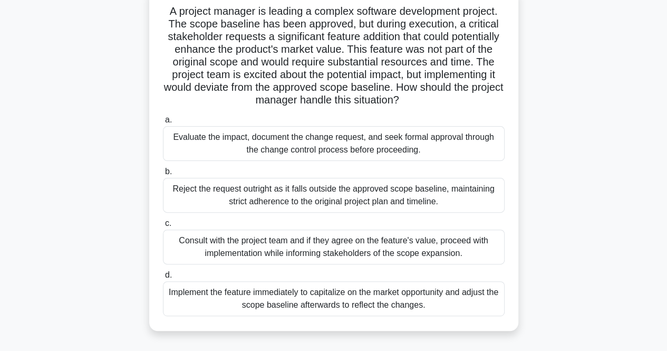
scroll to position [72, 0]
click at [308, 153] on div "Evaluate the impact, document the change request, and seek formal approval thro…" at bounding box center [334, 142] width 342 height 35
click at [163, 123] on input "a. Evaluate the impact, document the change request, and seek formal approval t…" at bounding box center [163, 119] width 0 height 7
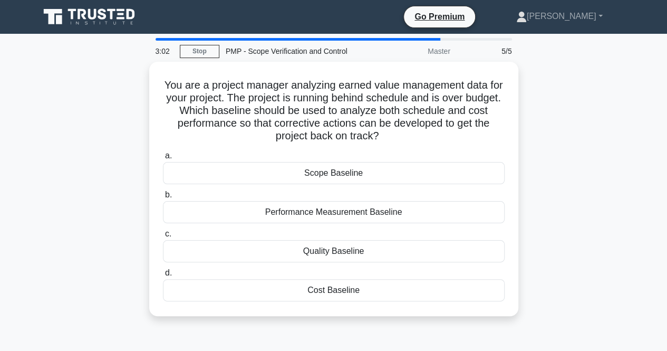
scroll to position [0, 0]
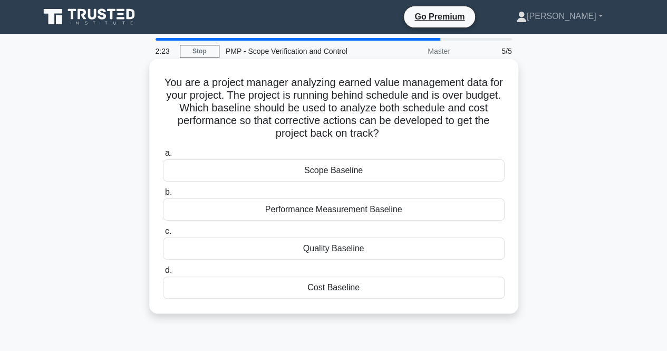
click at [304, 178] on div "Scope Baseline" at bounding box center [334, 170] width 342 height 22
click at [163, 157] on input "a. Scope Baseline" at bounding box center [163, 153] width 0 height 7
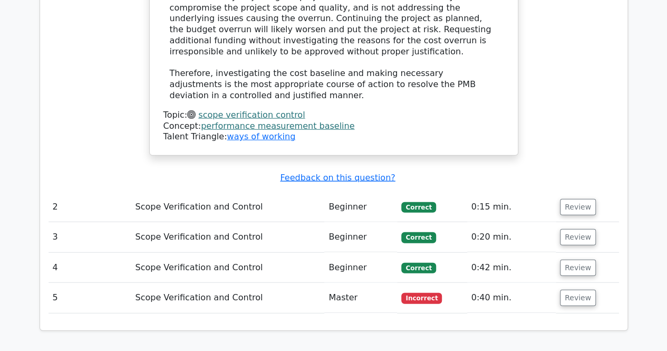
scroll to position [1243, 0]
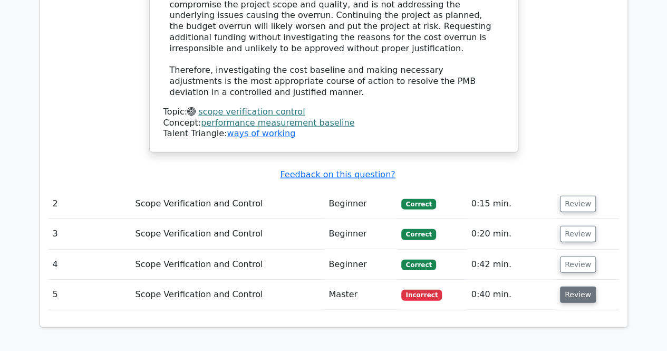
click at [585, 286] on button "Review" at bounding box center [578, 294] width 36 height 16
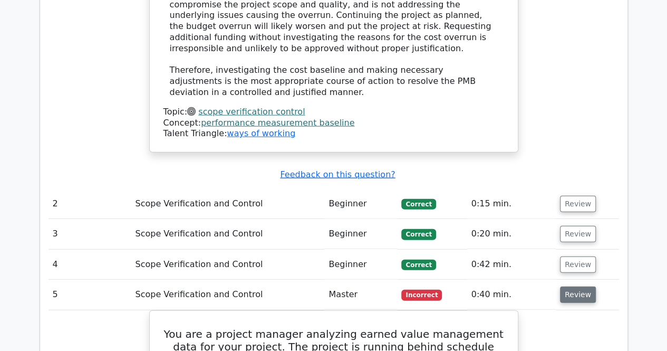
scroll to position [1332, 0]
